Goal: Entertainment & Leisure: Consume media (video, audio)

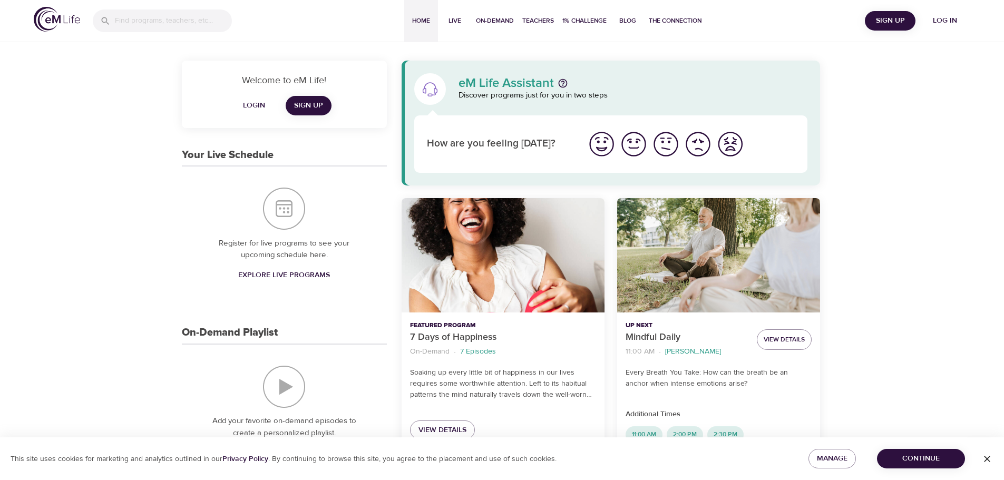
click at [955, 22] on span "Log in" at bounding box center [945, 20] width 42 height 13
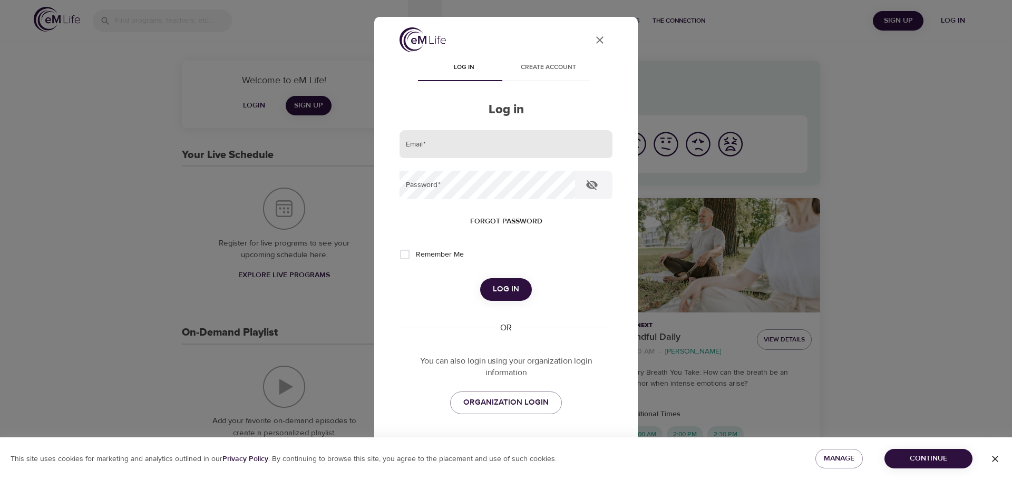
click at [473, 150] on input "email" at bounding box center [505, 144] width 213 height 28
type input "[PERSON_NAME][EMAIL_ADDRESS][DOMAIN_NAME]"
click at [480, 278] on button "Log in" at bounding box center [506, 289] width 52 height 22
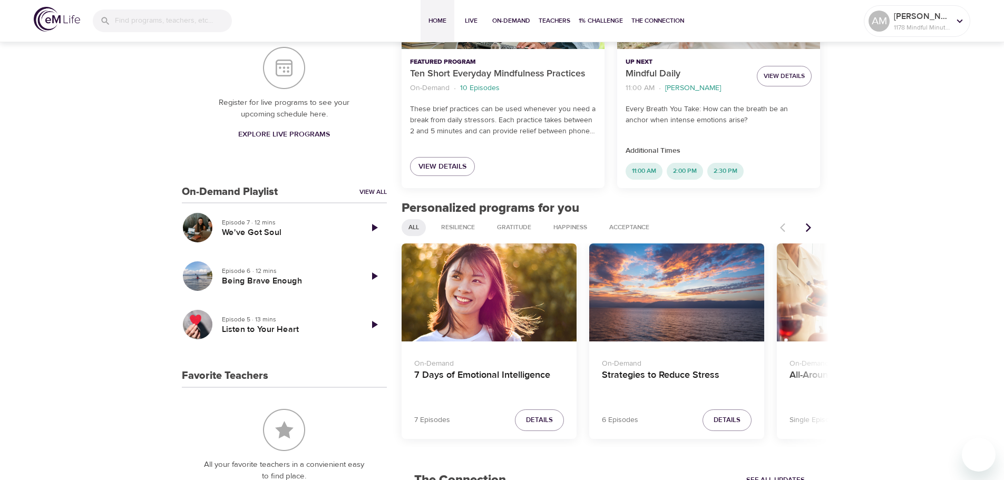
scroll to position [316, 0]
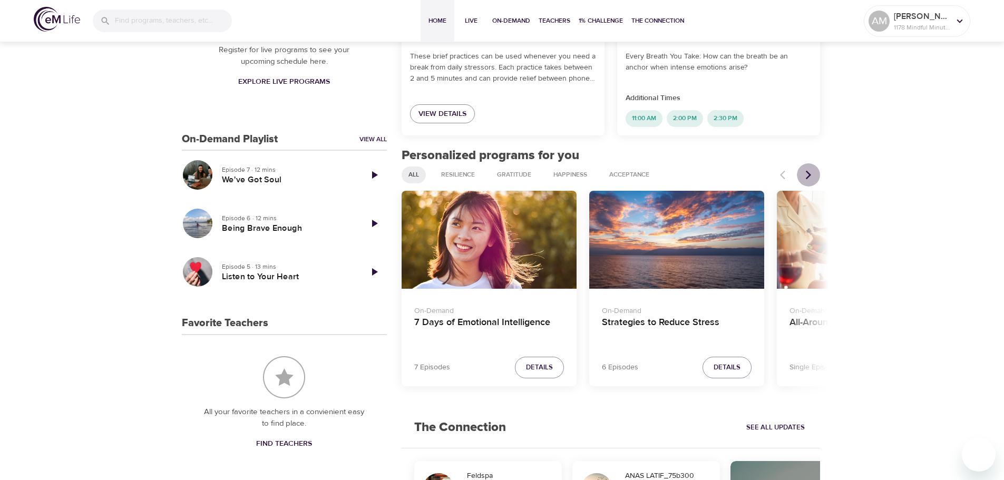
click at [805, 176] on icon "Next items" at bounding box center [808, 175] width 11 height 11
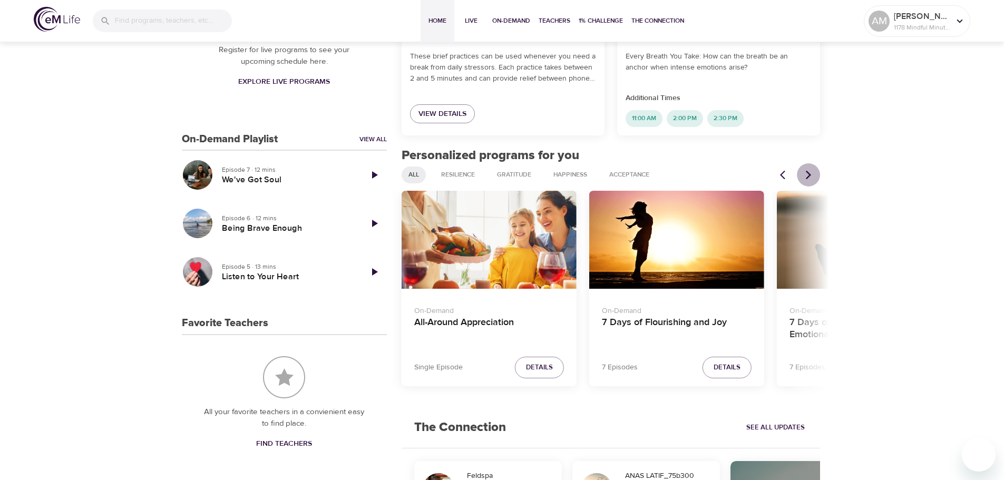
click at [805, 176] on icon "Next items" at bounding box center [808, 175] width 11 height 11
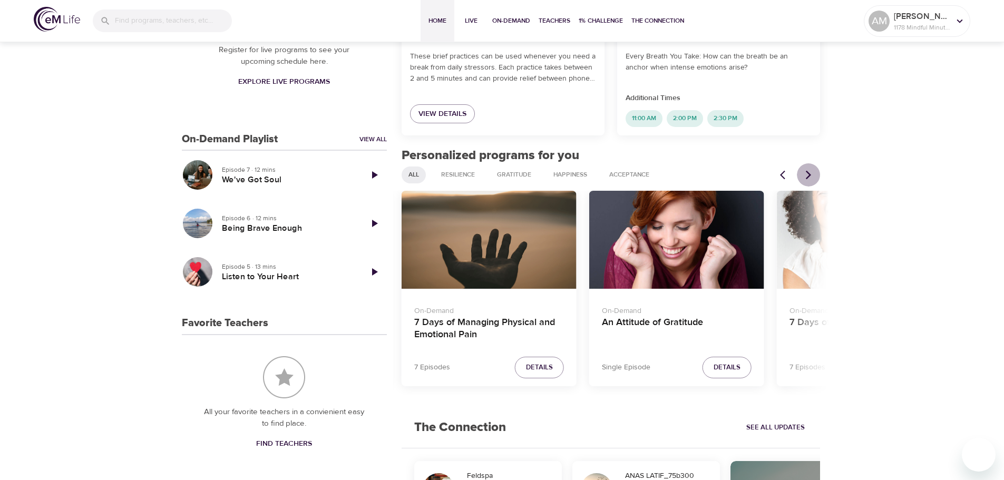
click at [805, 176] on icon "Next items" at bounding box center [808, 175] width 11 height 11
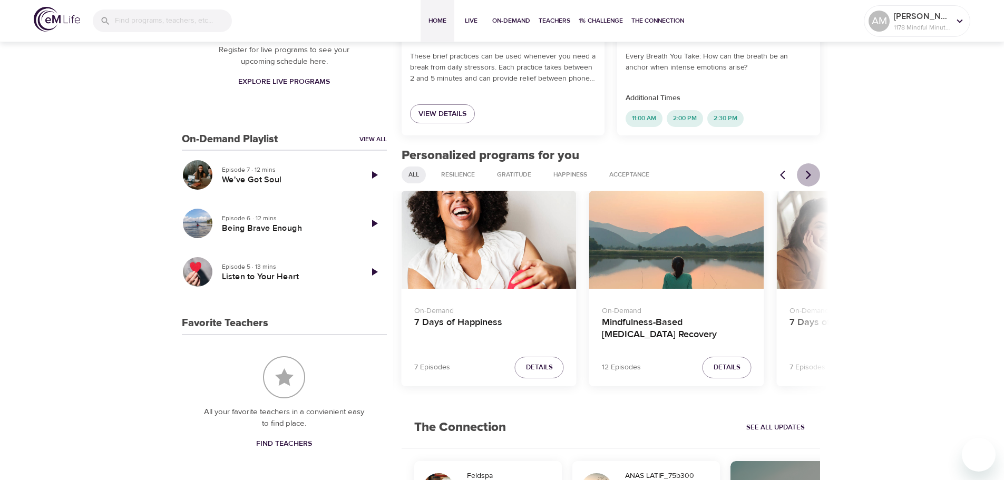
click at [805, 176] on icon "Next items" at bounding box center [808, 175] width 11 height 11
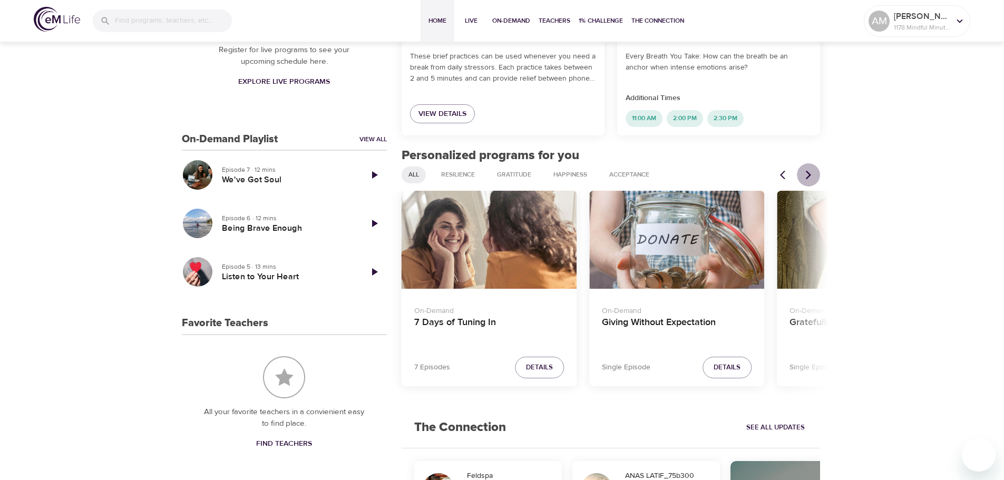
click at [805, 176] on icon "Next items" at bounding box center [808, 175] width 11 height 11
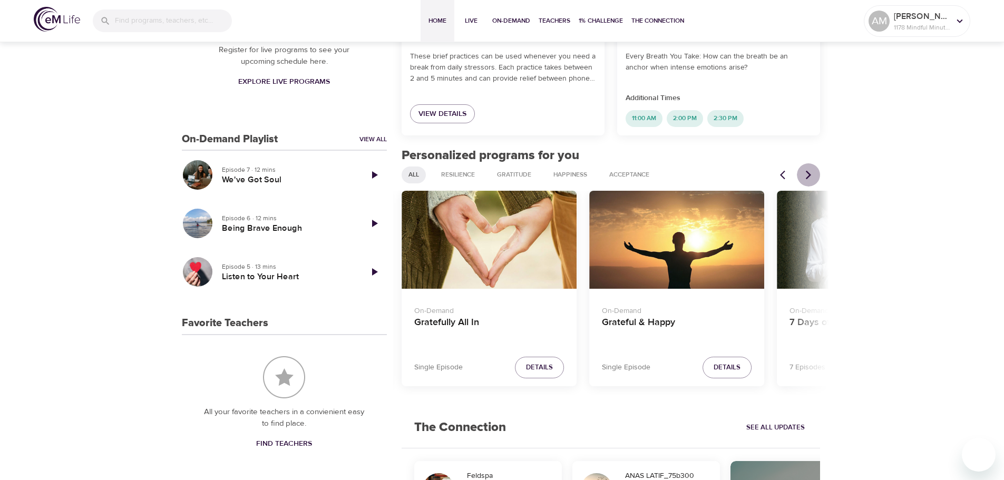
click at [805, 176] on icon "Next items" at bounding box center [808, 175] width 11 height 11
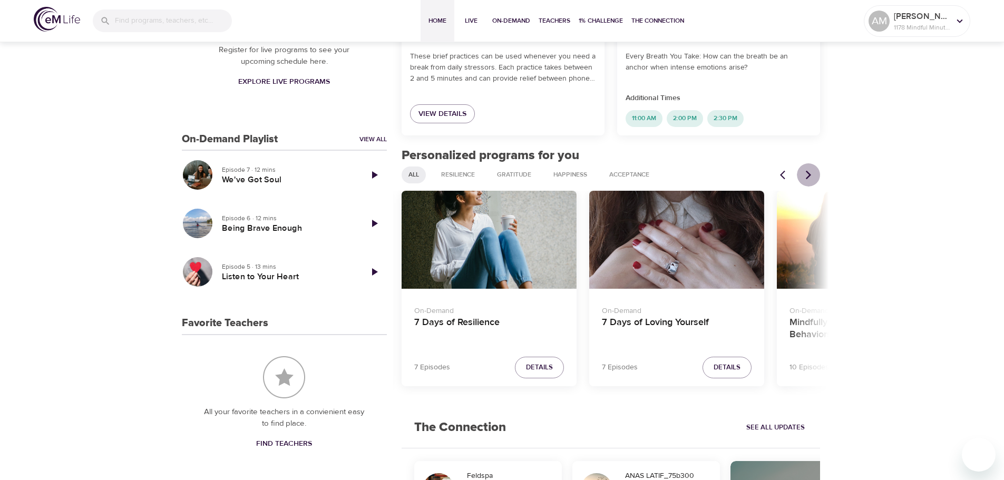
click at [805, 176] on icon "Next items" at bounding box center [808, 175] width 11 height 11
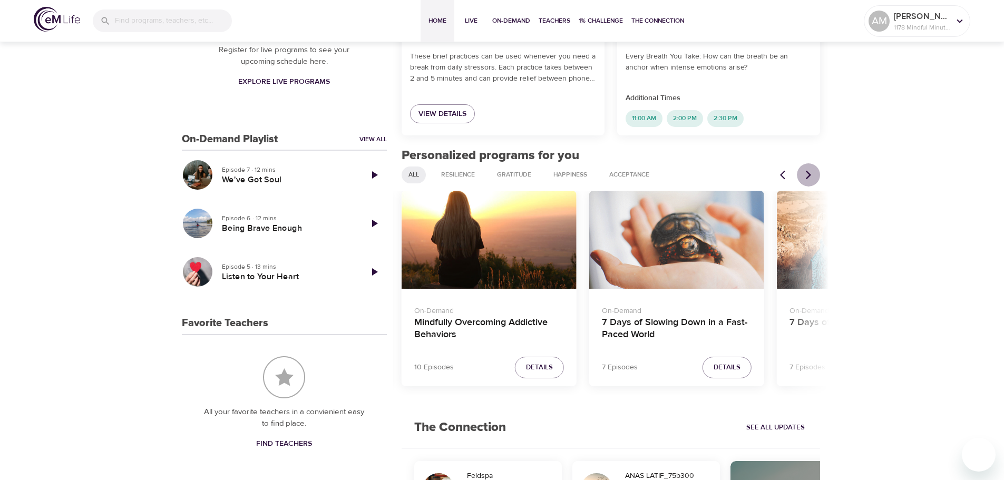
click at [805, 176] on icon "Next items" at bounding box center [808, 175] width 11 height 11
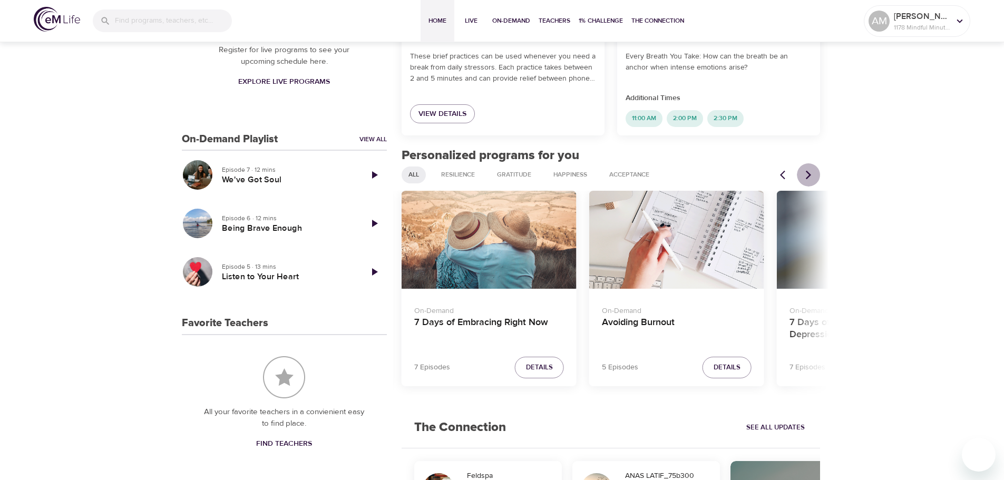
click at [805, 176] on icon "Next items" at bounding box center [808, 175] width 11 height 11
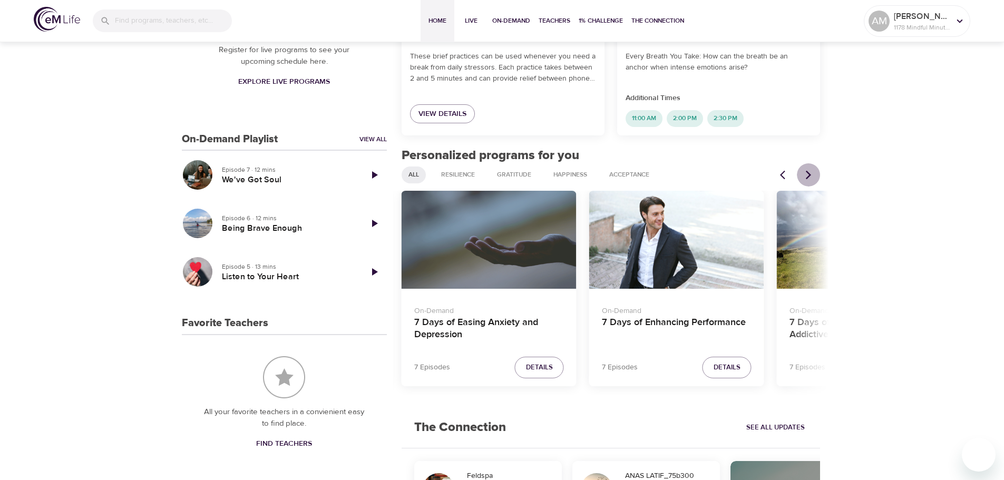
click at [805, 176] on icon "Next items" at bounding box center [808, 175] width 11 height 11
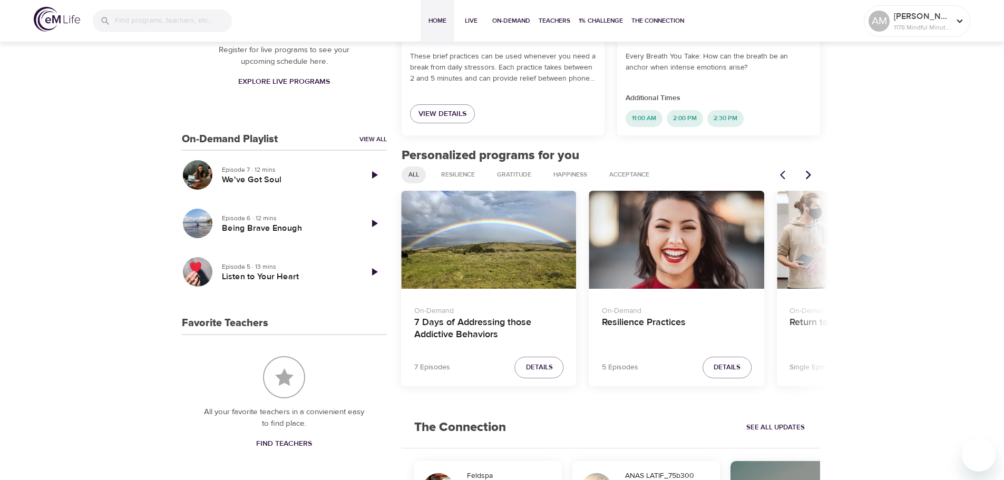
click at [687, 247] on div "Resilience Practices" at bounding box center [676, 240] width 175 height 99
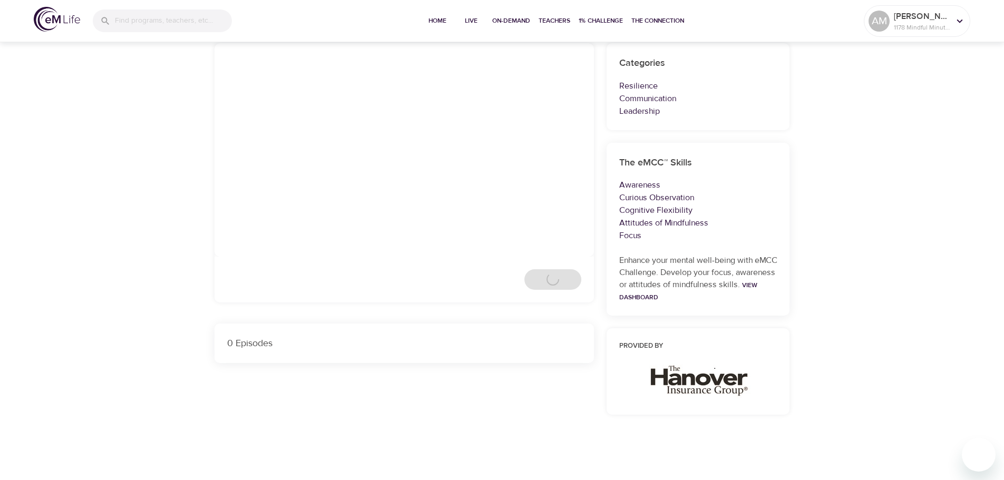
scroll to position [316, 0]
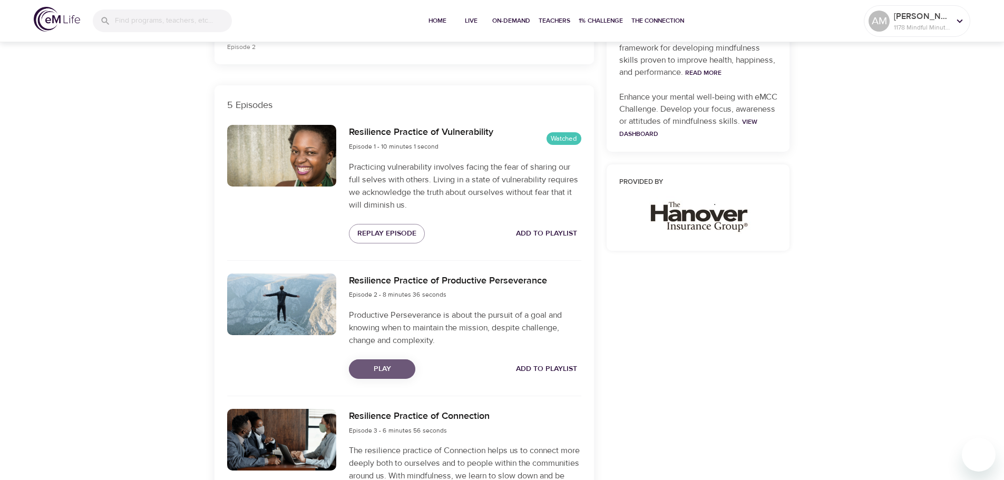
click at [378, 373] on span "Play" at bounding box center [382, 368] width 50 height 13
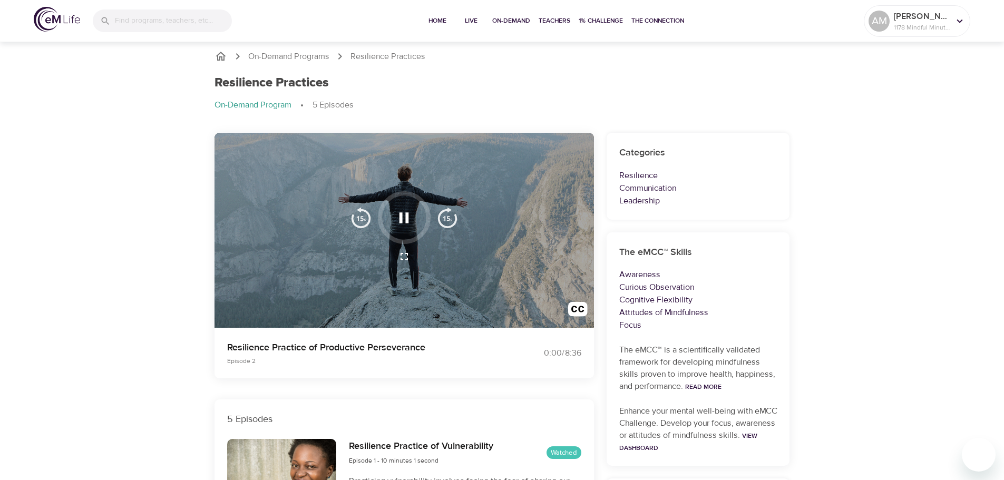
scroll to position [0, 0]
